Goal: Task Accomplishment & Management: Manage account settings

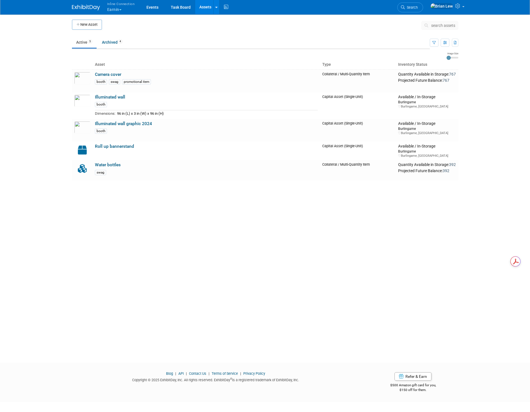
click at [123, 205] on div "New Asset search assets Choose the type of asset you'd like to create: Capital …" at bounding box center [265, 183] width 395 height 339
click at [87, 24] on button "New Asset" at bounding box center [87, 25] width 30 height 10
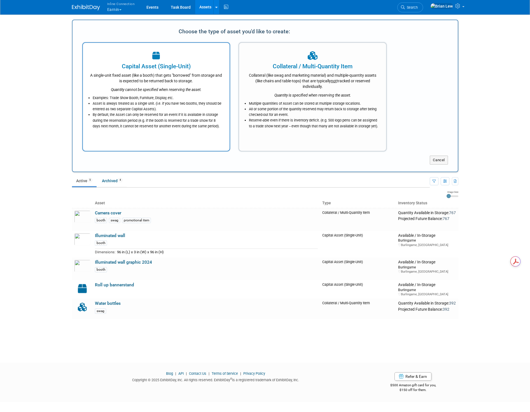
click at [173, 66] on div "Capital Asset (Single-Unit)" at bounding box center [156, 66] width 133 height 8
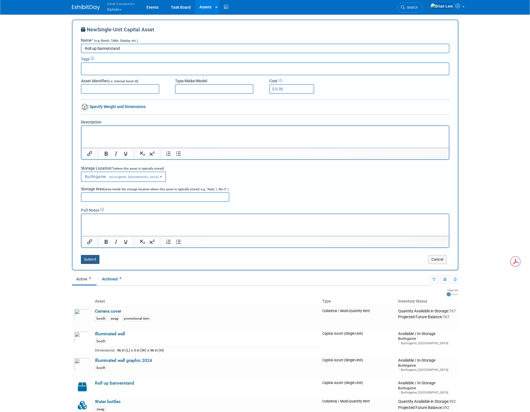
type input "Roll up bannerstand"
click at [90, 261] on button "Submit" at bounding box center [90, 259] width 18 height 9
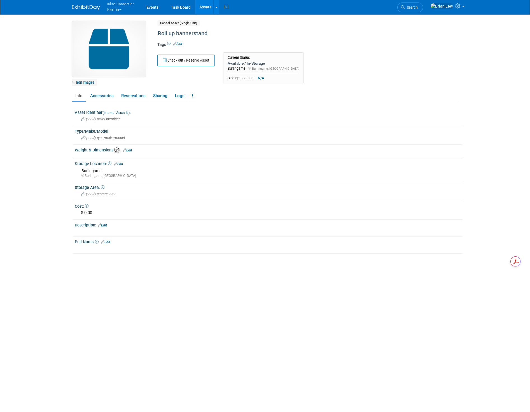
click at [83, 82] on link "Edit Images" at bounding box center [84, 82] width 25 height 7
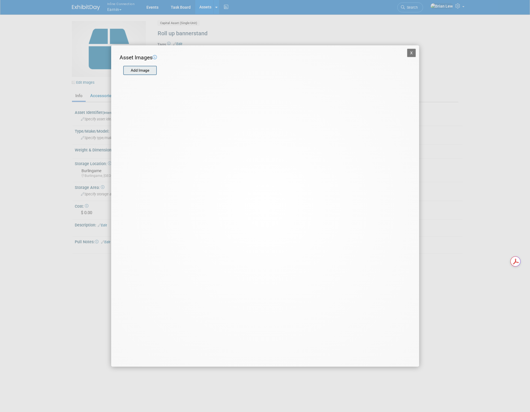
click at [147, 74] on input "file" at bounding box center [123, 70] width 67 height 8
click at [147, 71] on input "file" at bounding box center [123, 70] width 67 height 8
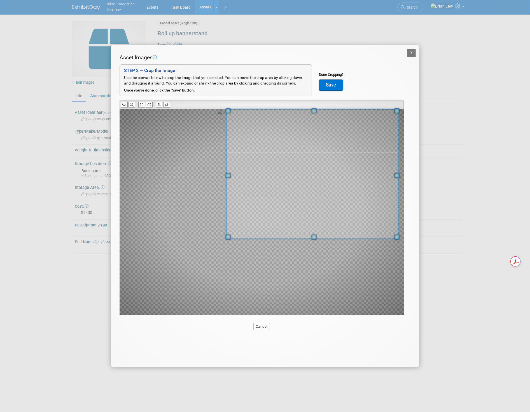
click at [301, 109] on div at bounding box center [312, 174] width 172 height 130
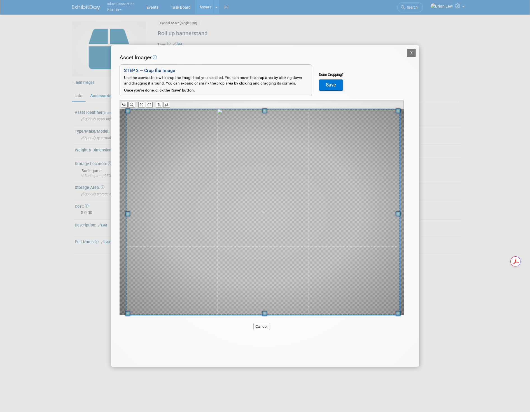
click at [118, 347] on div "X Asset Images Add Image STEP 2 — Crop the Image Use the canvas below to crop t…" at bounding box center [265, 205] width 308 height 321
click at [326, 86] on button "Save" at bounding box center [331, 84] width 24 height 11
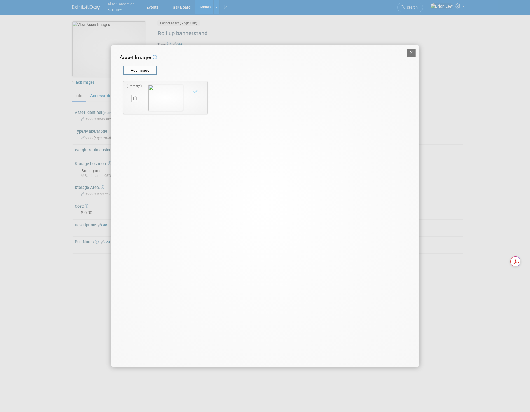
click at [411, 52] on button "X" at bounding box center [411, 53] width 9 height 8
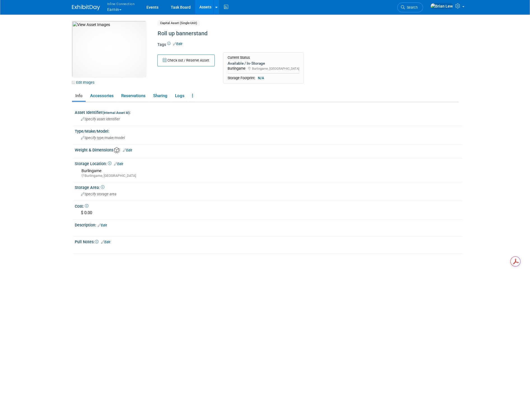
click at [201, 8] on link "Assets" at bounding box center [205, 7] width 20 height 14
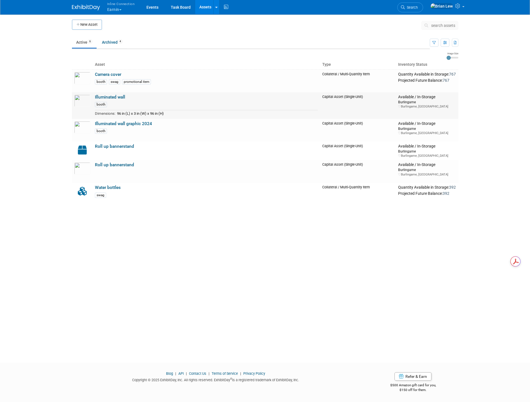
click at [99, 97] on link "Illuminated wall" at bounding box center [110, 97] width 30 height 5
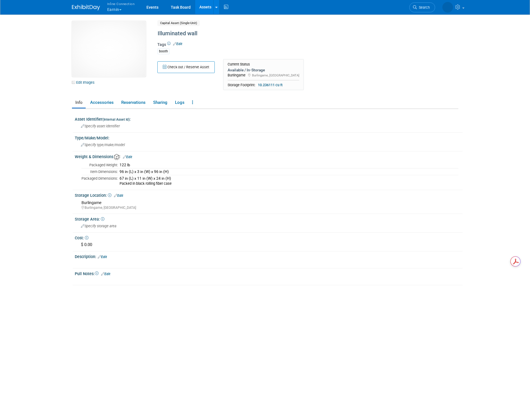
click at [207, 7] on link "Assets" at bounding box center [205, 7] width 20 height 14
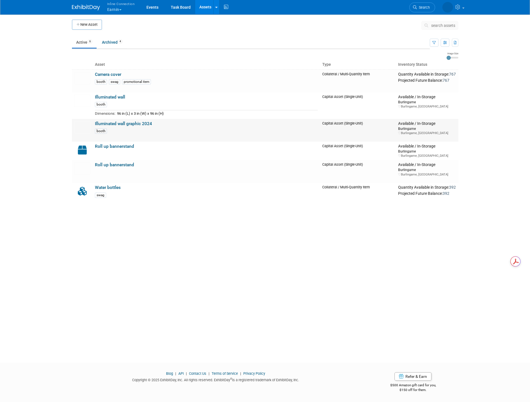
click at [141, 124] on link "Illuminated wall graphic 2024" at bounding box center [123, 123] width 57 height 5
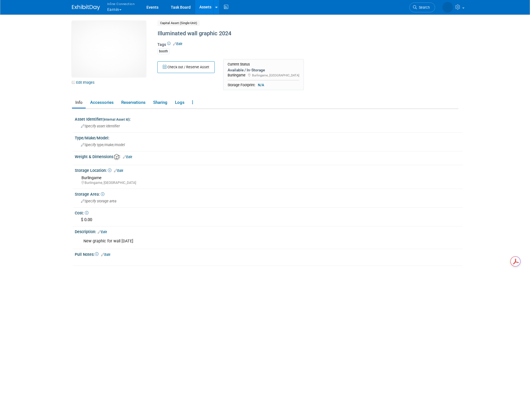
click at [204, 7] on link "Assets" at bounding box center [205, 7] width 20 height 14
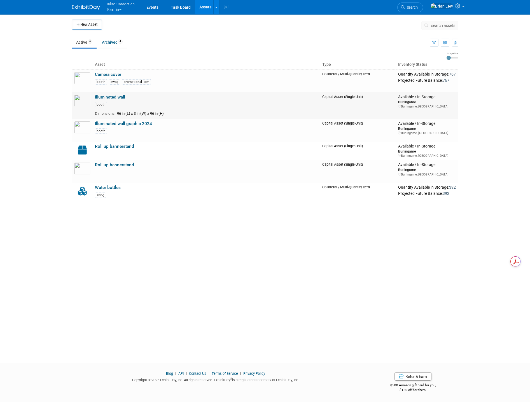
click at [114, 95] on link "Illuminated wall" at bounding box center [110, 97] width 30 height 5
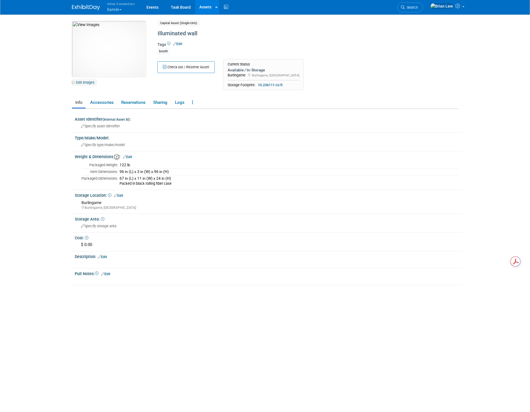
click at [90, 82] on link "Edit Images" at bounding box center [84, 82] width 25 height 7
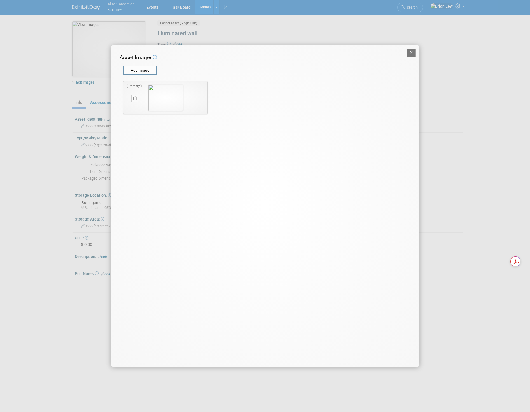
click at [137, 98] on button at bounding box center [134, 99] width 7 height 8
click at [144, 102] on button "X" at bounding box center [145, 104] width 9 height 7
click at [136, 67] on input "file" at bounding box center [123, 70] width 67 height 8
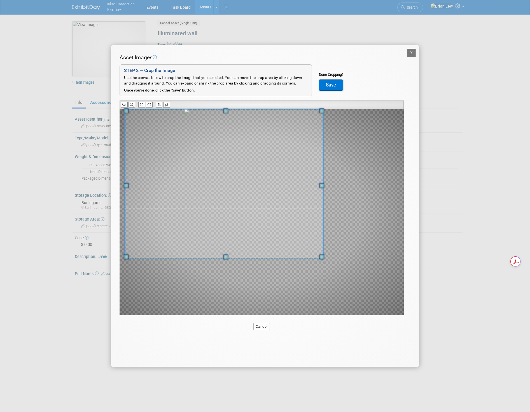
click at [152, 100] on div "Asset Images Add Image STEP 2 — Crop the Image Use the canvas below to crop the…" at bounding box center [265, 193] width 291 height 279
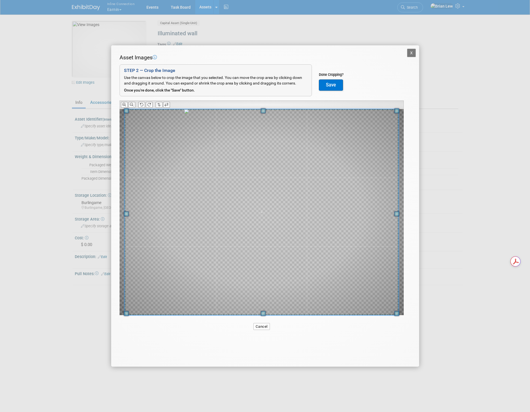
click at [422, 341] on div "X Asset Images Add Image STEP 2 — Crop the Image Use the canvas below to crop t…" at bounding box center [265, 206] width 530 height 412
click at [327, 83] on button "Save" at bounding box center [331, 84] width 24 height 11
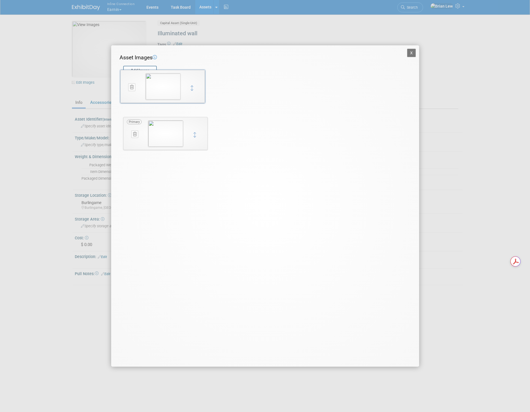
drag, startPoint x: 193, startPoint y: 132, endPoint x: 190, endPoint y: 86, distance: 46.8
click at [412, 54] on button "X" at bounding box center [411, 53] width 9 height 8
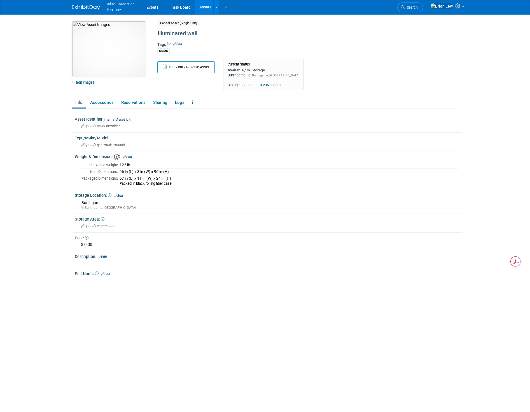
click at [143, 275] on div "Pull Notes: Edit" at bounding box center [269, 273] width 388 height 7
click at [106, 257] on link "Edit" at bounding box center [102, 257] width 9 height 4
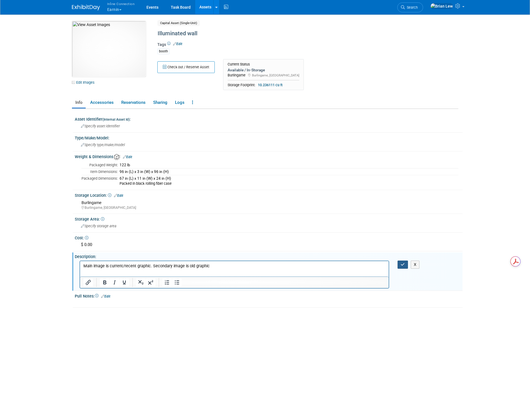
click at [403, 265] on icon "button" at bounding box center [403, 265] width 4 height 4
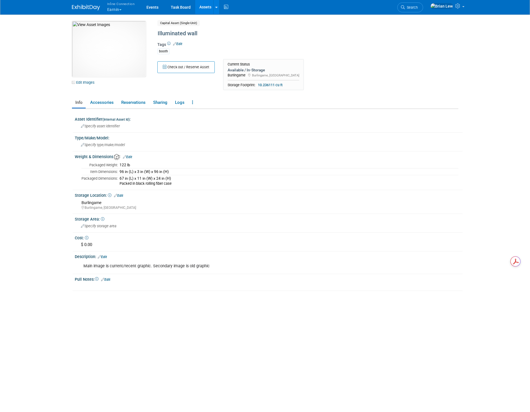
click at [203, 5] on link "Assets" at bounding box center [205, 7] width 20 height 14
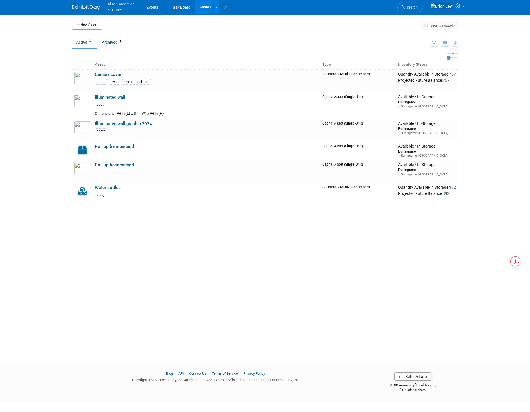
click at [359, 260] on div "New Asset search assets Choose the type of asset you'd like to create: Capital …" at bounding box center [265, 183] width 395 height 339
